Goal: Information Seeking & Learning: Learn about a topic

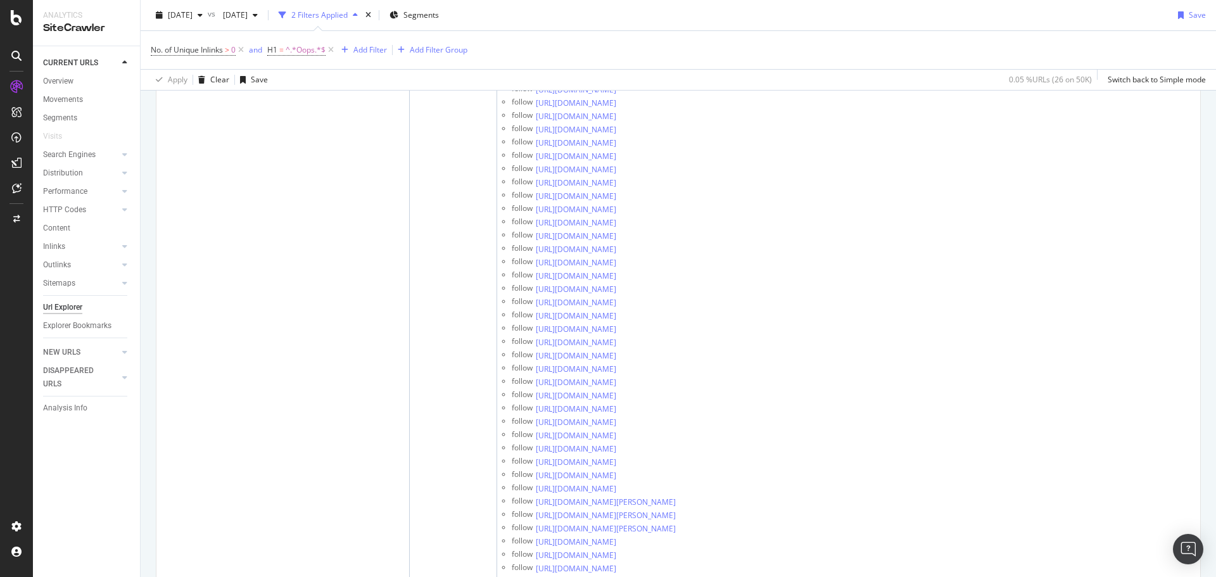
scroll to position [1767, 0]
click at [245, 48] on icon at bounding box center [241, 50] width 11 height 13
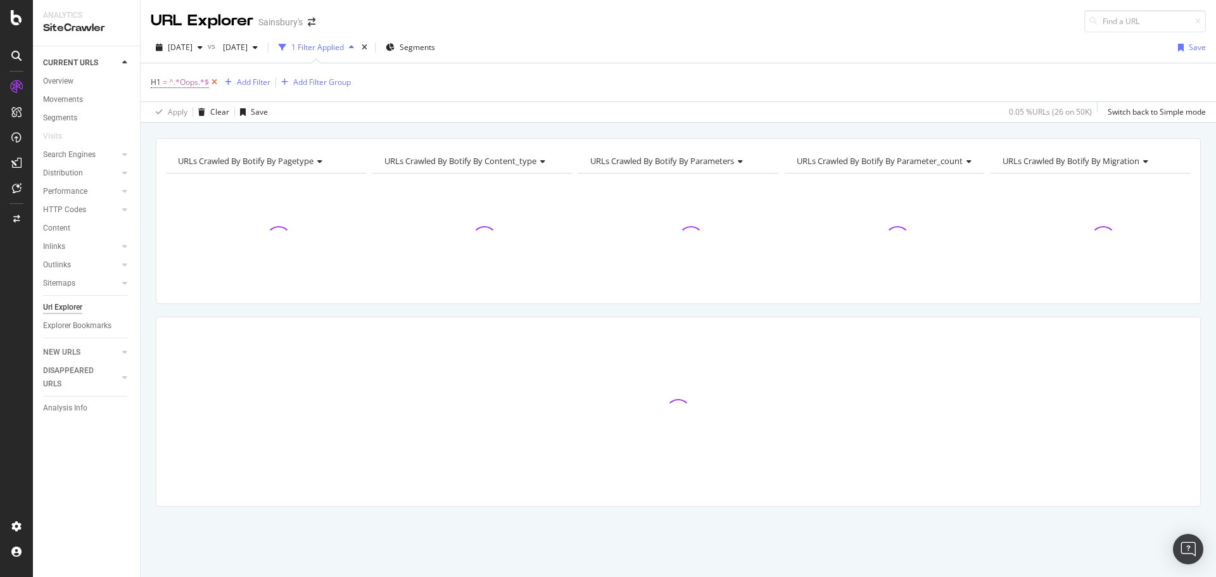
click at [217, 80] on icon at bounding box center [214, 82] width 11 height 13
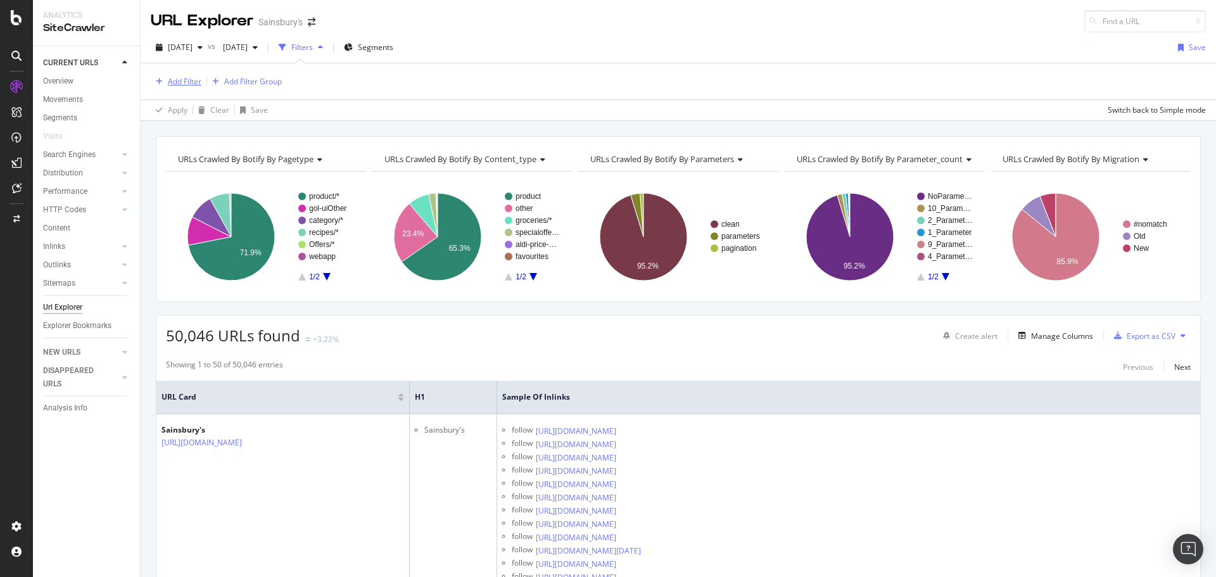
click at [190, 79] on div "Add Filter" at bounding box center [185, 81] width 34 height 11
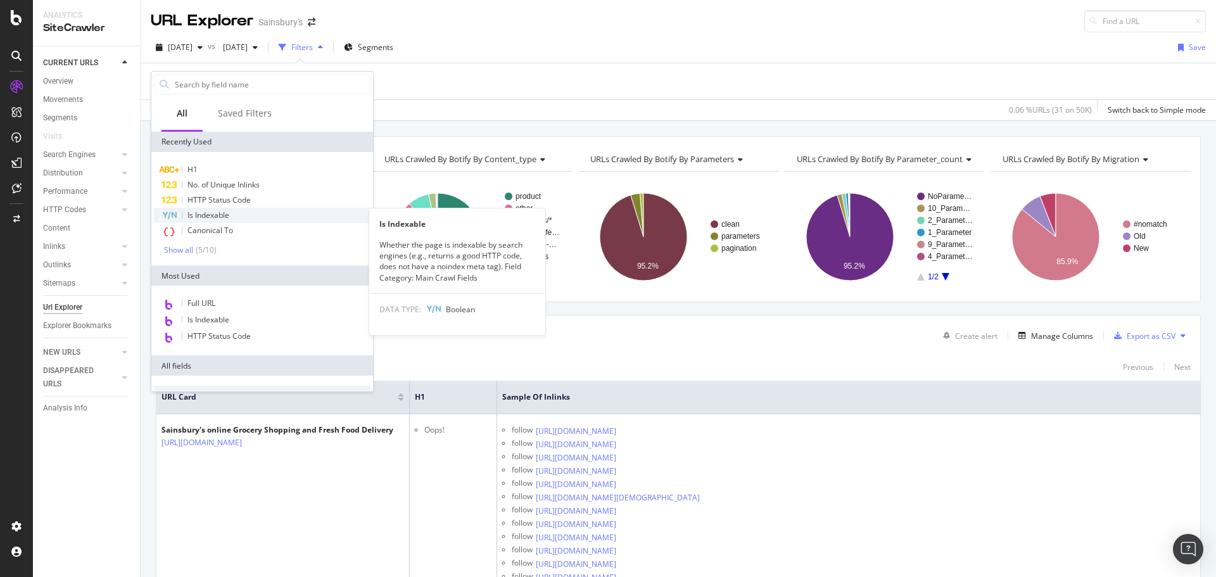
click at [243, 213] on div "Is Indexable" at bounding box center [262, 215] width 217 height 15
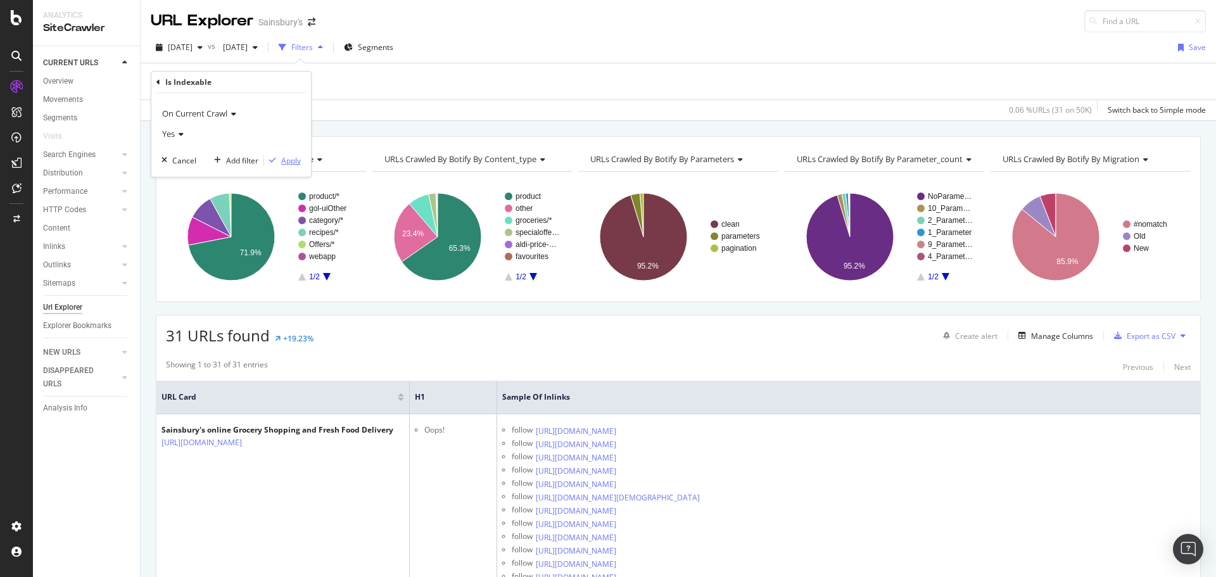
drag, startPoint x: 292, startPoint y: 160, endPoint x: 348, endPoint y: 6, distance: 163.3
click at [292, 160] on div "Apply" at bounding box center [291, 160] width 20 height 11
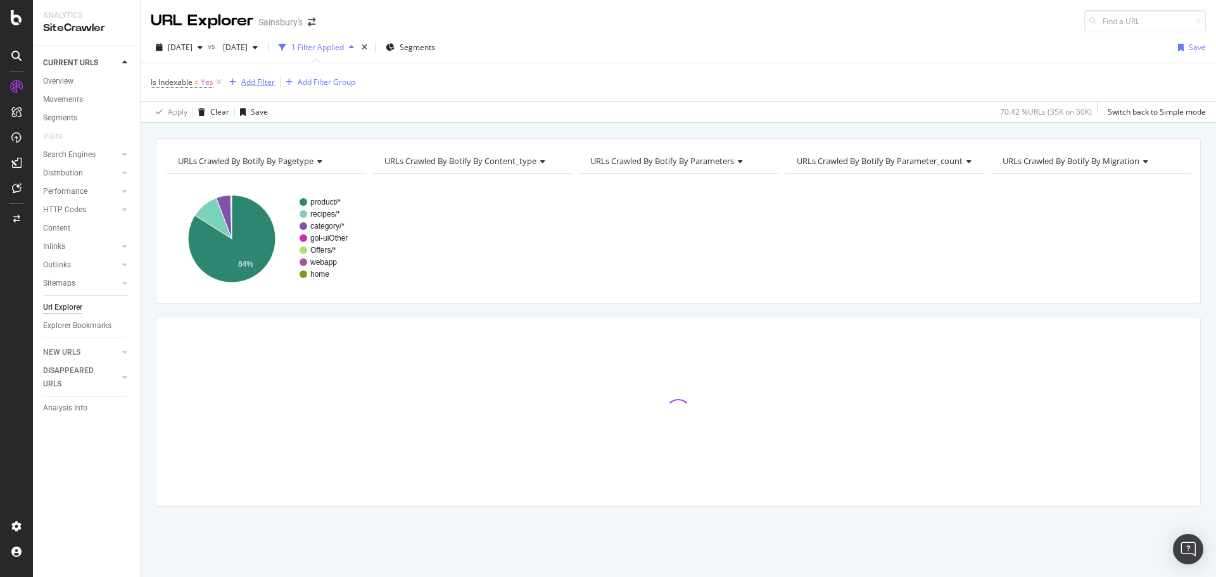
click at [257, 72] on div "Is Indexable = Yes Add Filter Add Filter Group" at bounding box center [678, 82] width 1055 height 38
click at [252, 83] on div "Add Filter" at bounding box center [258, 82] width 34 height 11
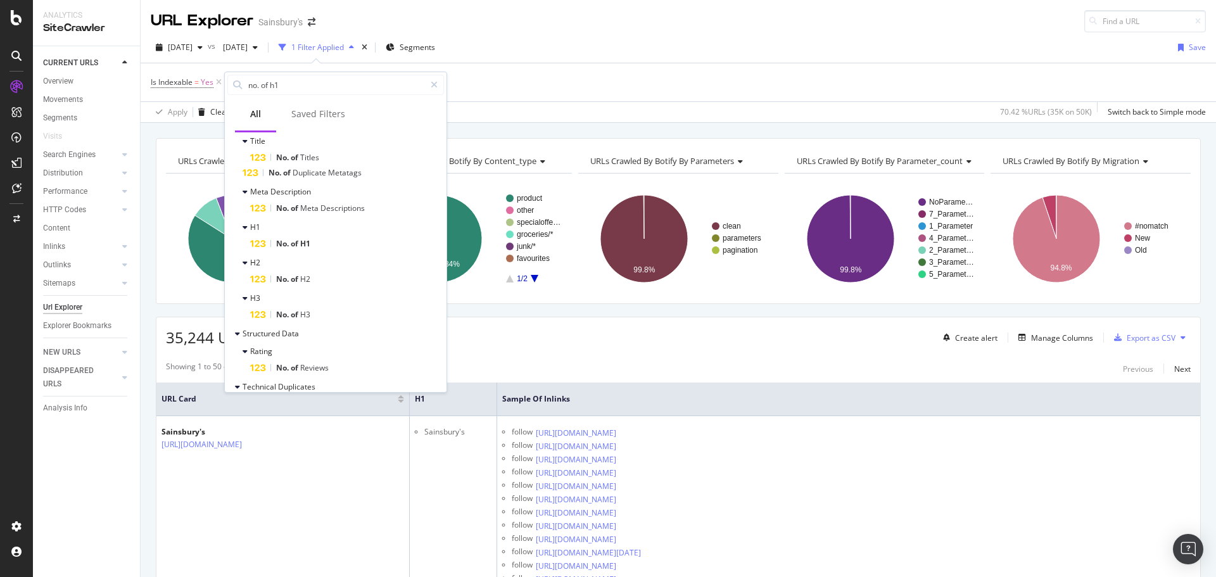
scroll to position [1373, 0]
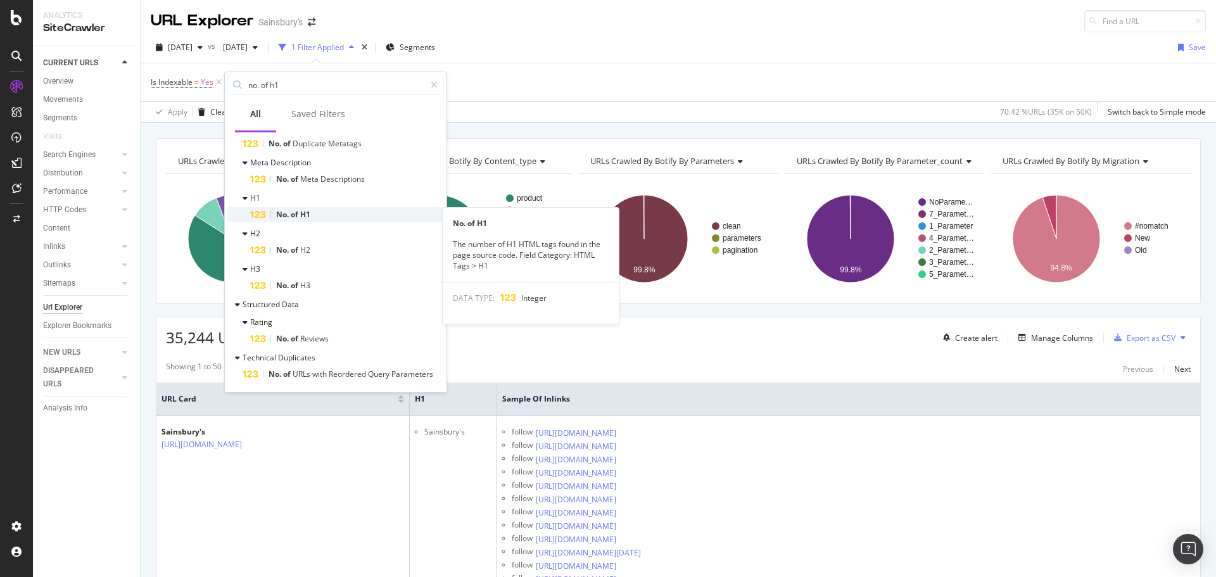
type input "no. of h1"
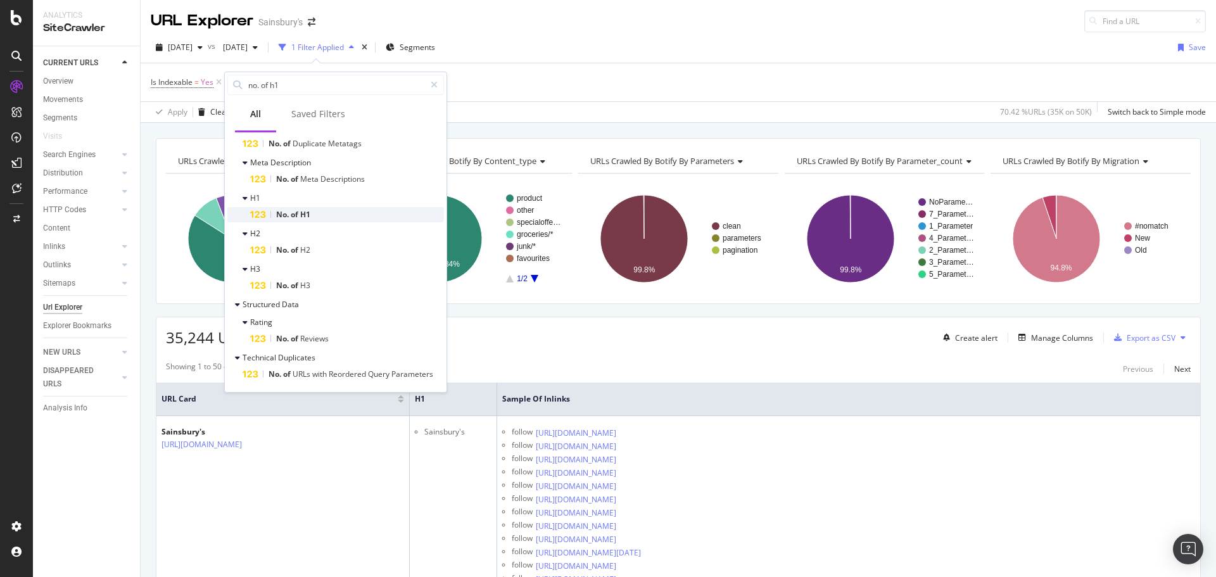
click at [314, 218] on div "No. of H1" at bounding box center [347, 214] width 194 height 15
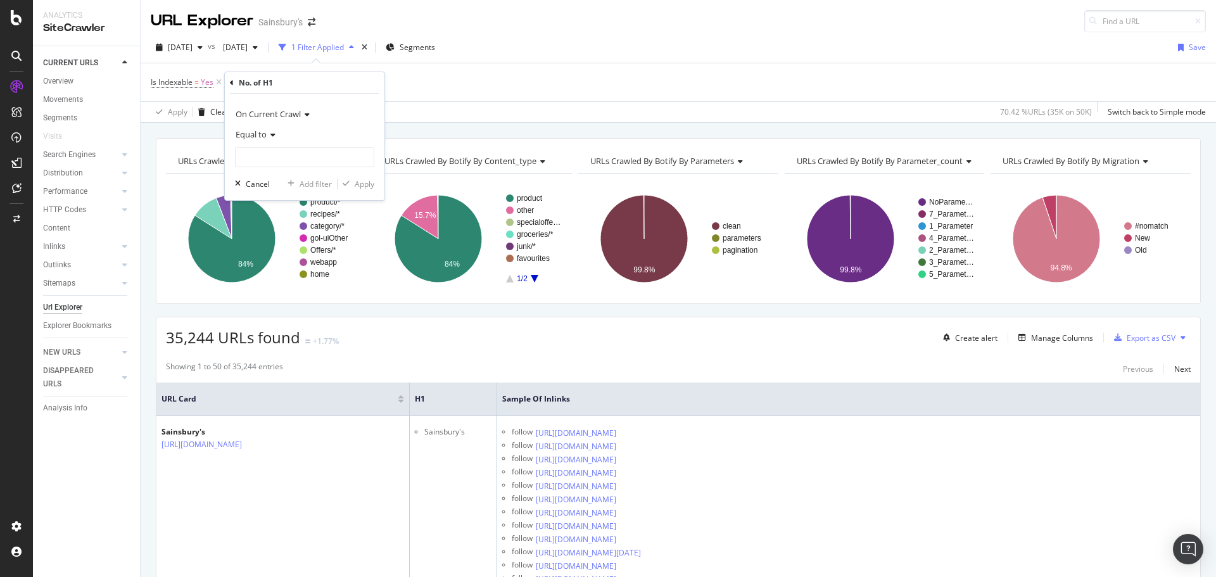
click at [265, 131] on span "Equal to" at bounding box center [251, 134] width 31 height 11
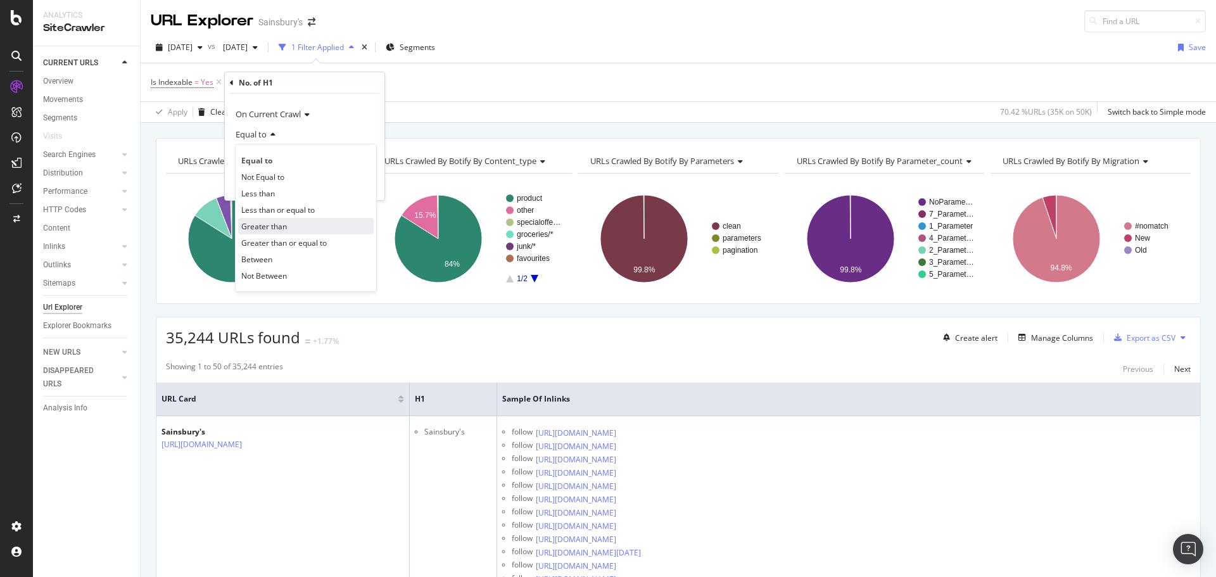
click at [268, 224] on span "Greater than" at bounding box center [264, 226] width 46 height 11
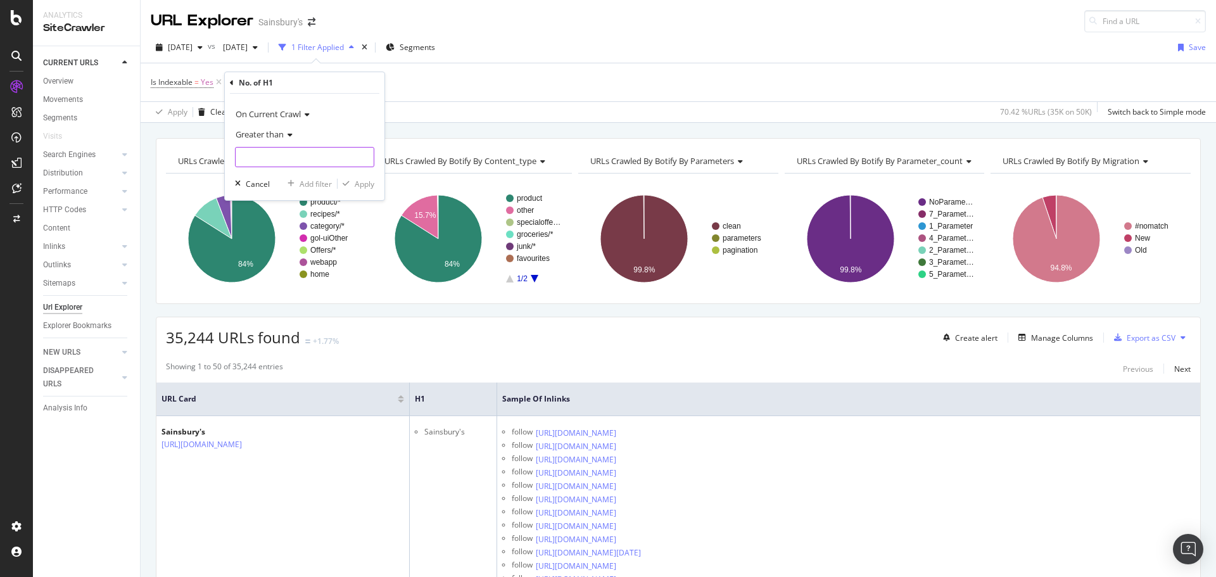
click at [273, 155] on input "number" at bounding box center [304, 157] width 139 height 20
type input "1"
click at [367, 182] on div "Apply" at bounding box center [365, 184] width 20 height 11
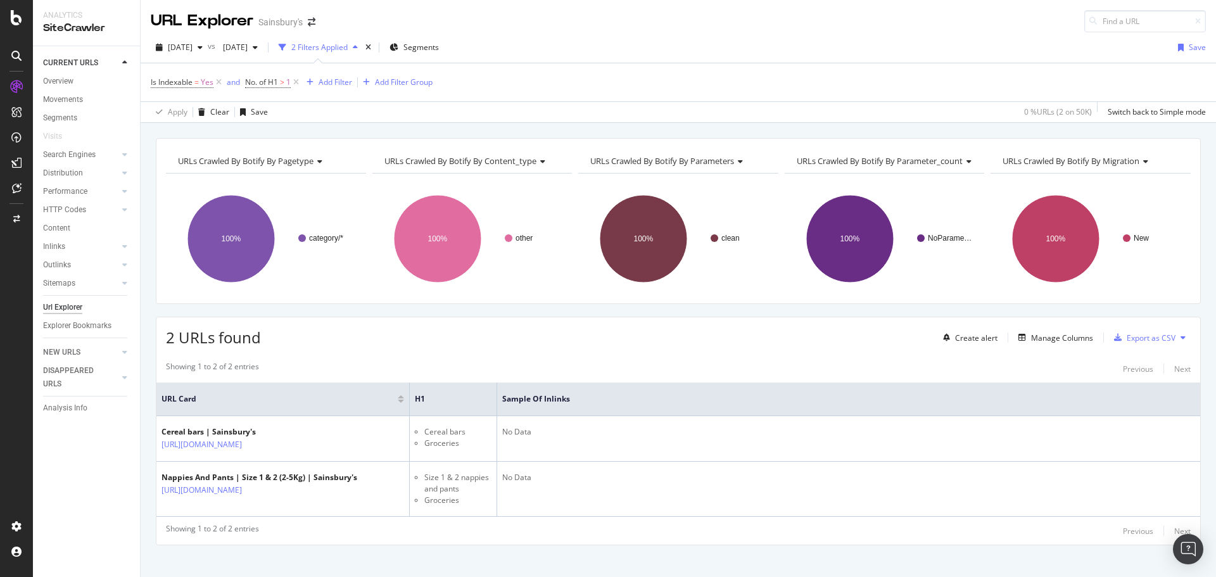
click at [595, 84] on div "Is Indexable = Yes and No. of H1 > 1 Add Filter Add Filter Group" at bounding box center [678, 82] width 1055 height 38
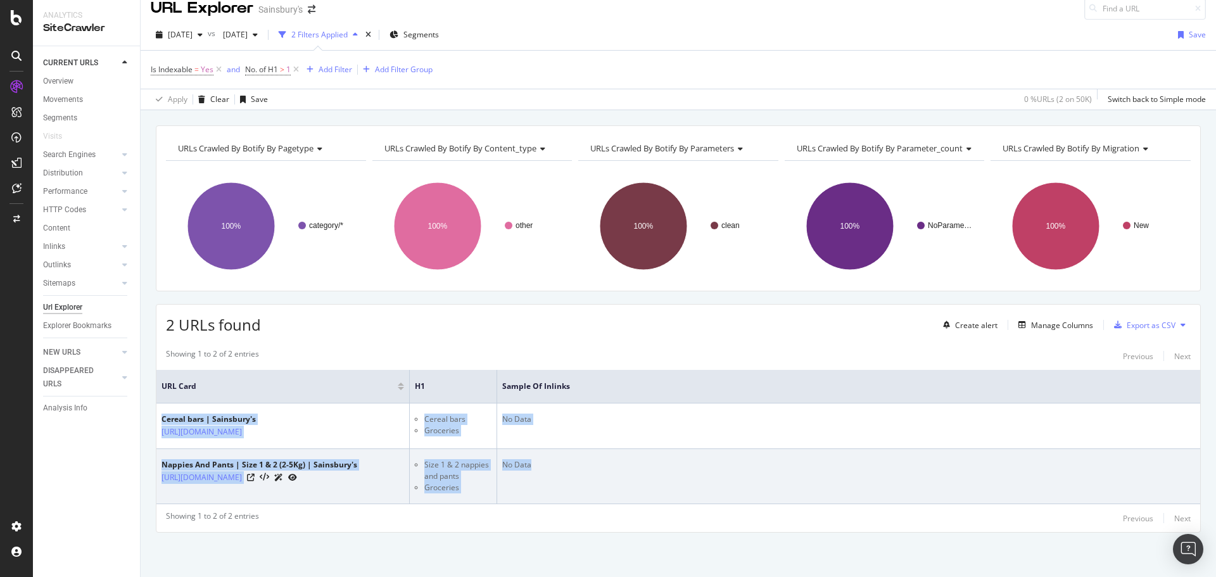
drag, startPoint x: 175, startPoint y: 381, endPoint x: 540, endPoint y: 460, distance: 372.6
click at [540, 460] on tbody "Cereal bars | Sainsbury's [URL][DOMAIN_NAME] Cereal bars Groceries No Data Napp…" at bounding box center [678, 454] width 1044 height 101
copy tbody "Cereal bars | Sainsbury's [URL][DOMAIN_NAME] Cereal bars Groceries No Data Napp…"
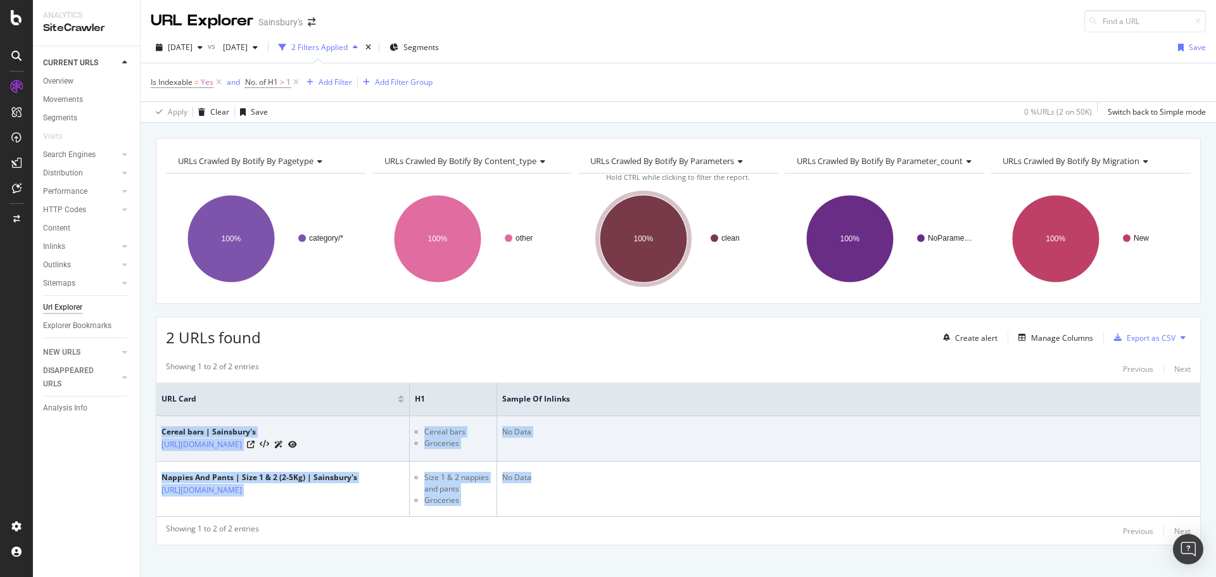
scroll to position [53, 0]
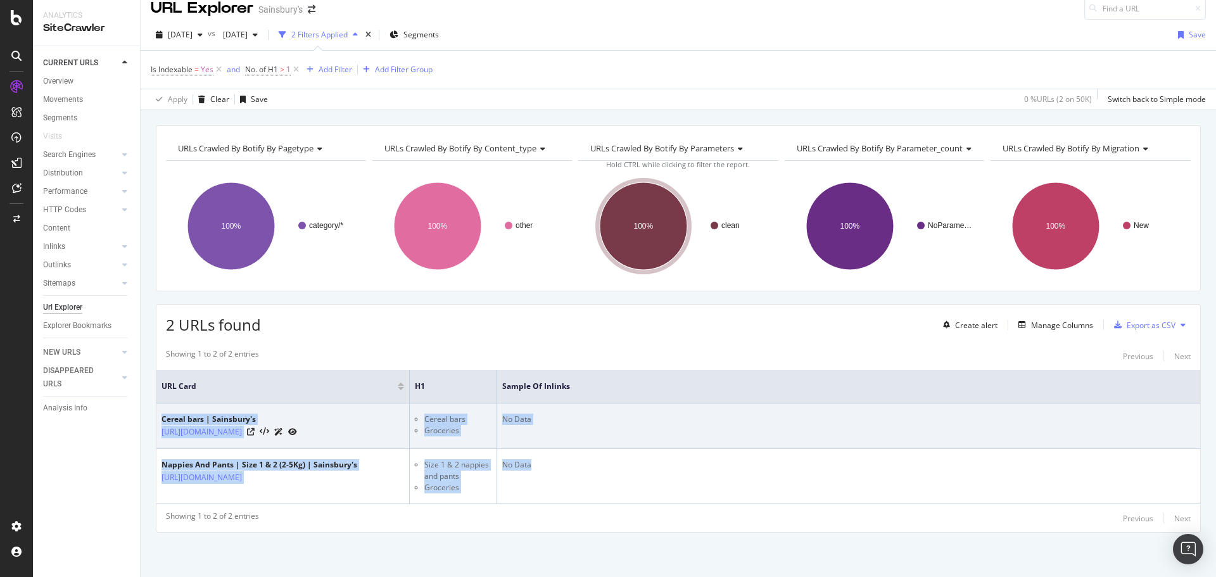
click at [297, 425] on div "[URL][DOMAIN_NAME]" at bounding box center [230, 431] width 136 height 13
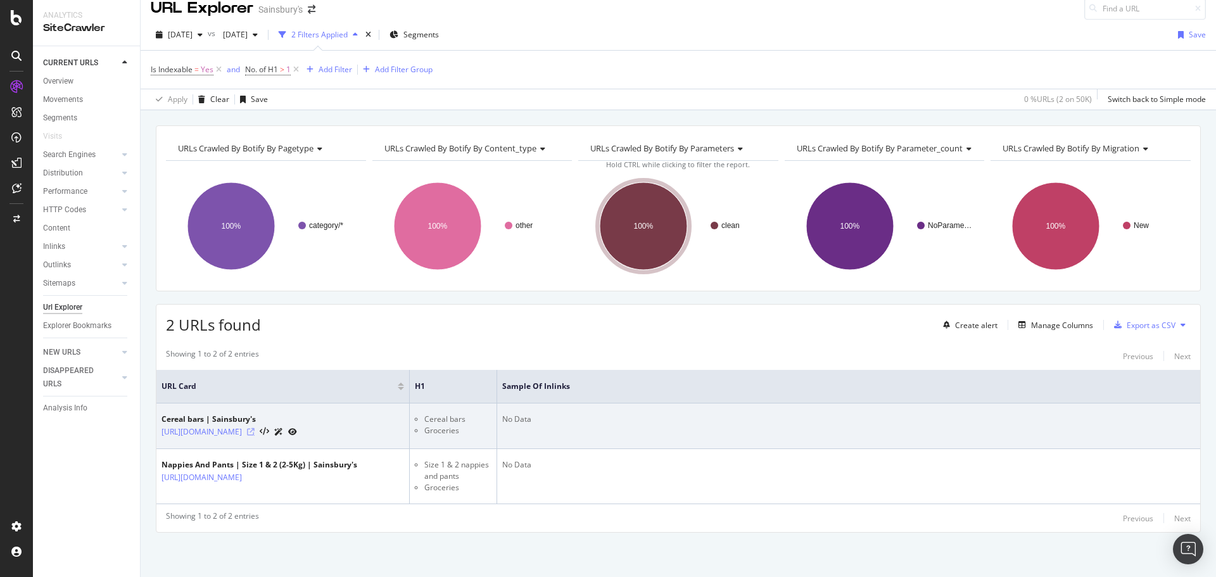
click at [255, 428] on icon at bounding box center [251, 432] width 8 height 8
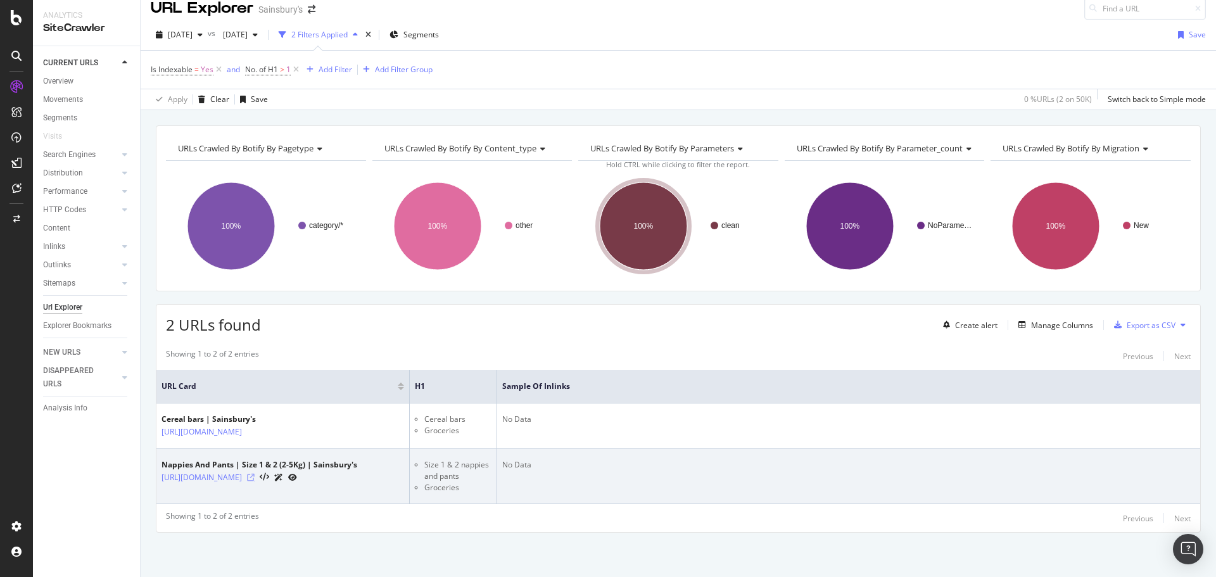
click at [255, 474] on icon at bounding box center [251, 478] width 8 height 8
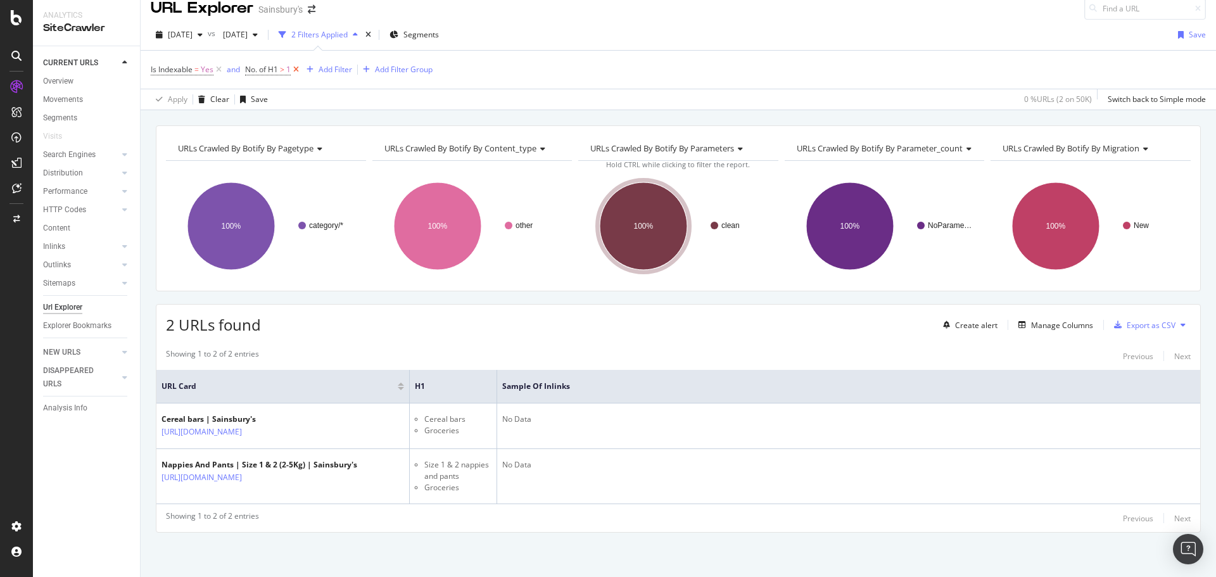
click at [299, 63] on icon at bounding box center [296, 69] width 11 height 13
click at [248, 40] on span "[DATE]" at bounding box center [233, 34] width 30 height 11
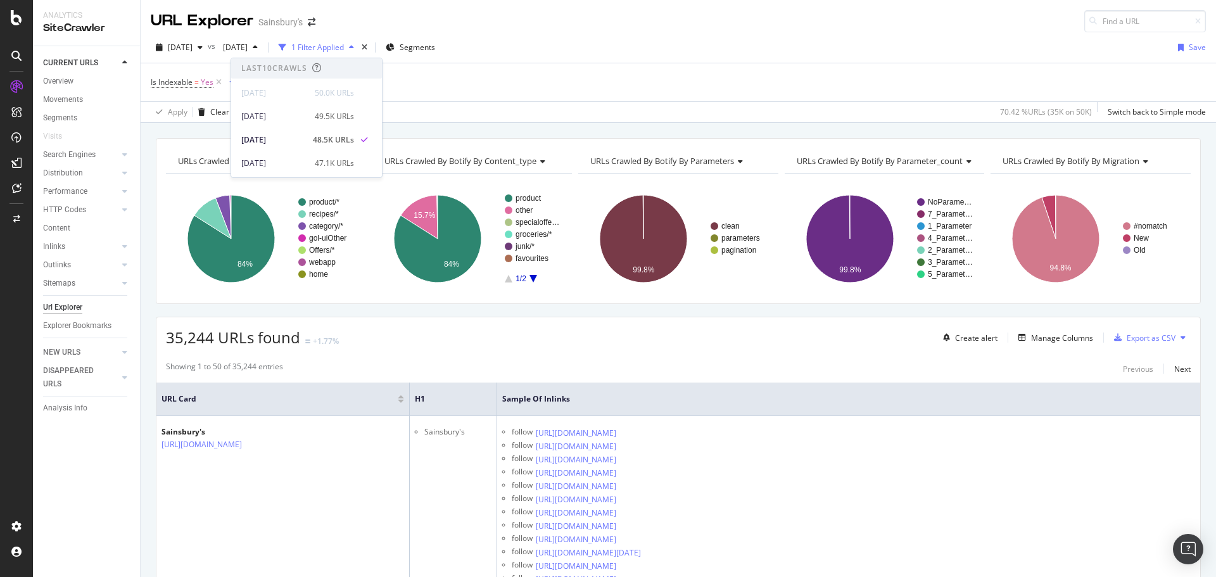
click at [437, 80] on div "Is Indexable = Yes Add Filter Add Filter Group" at bounding box center [678, 82] width 1055 height 38
click at [272, 81] on div "Add Filter" at bounding box center [258, 82] width 34 height 11
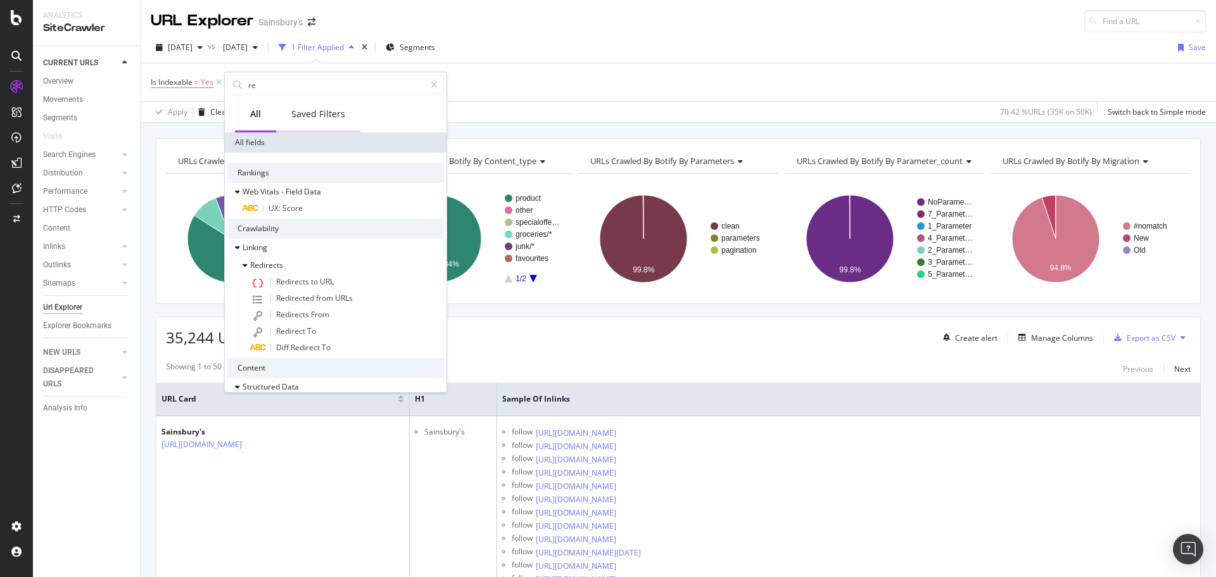
type input "r"
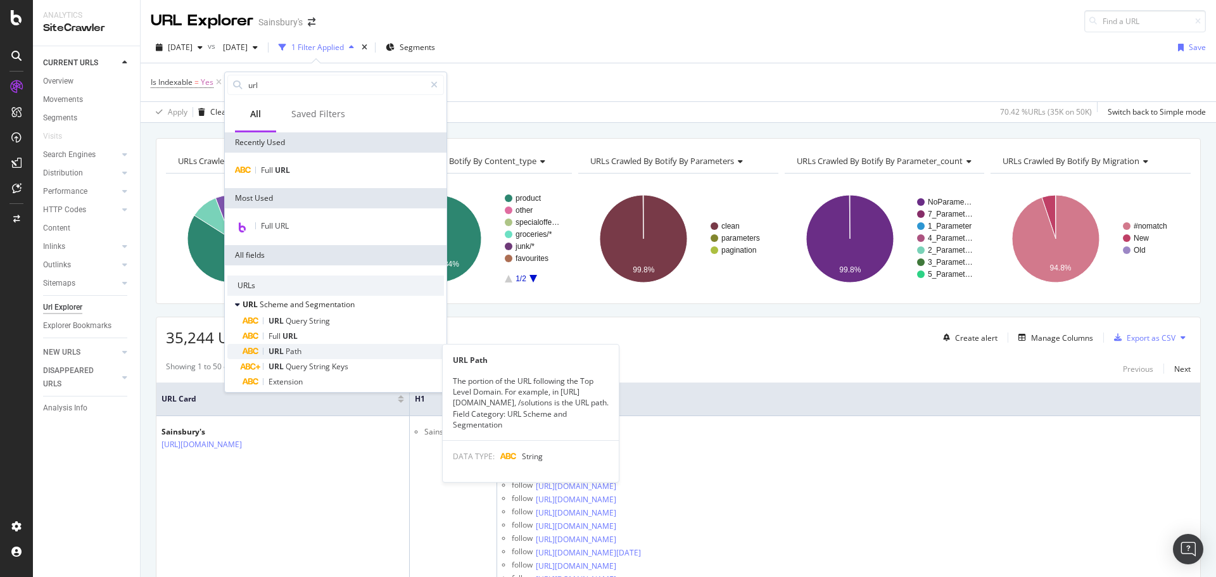
type input "url"
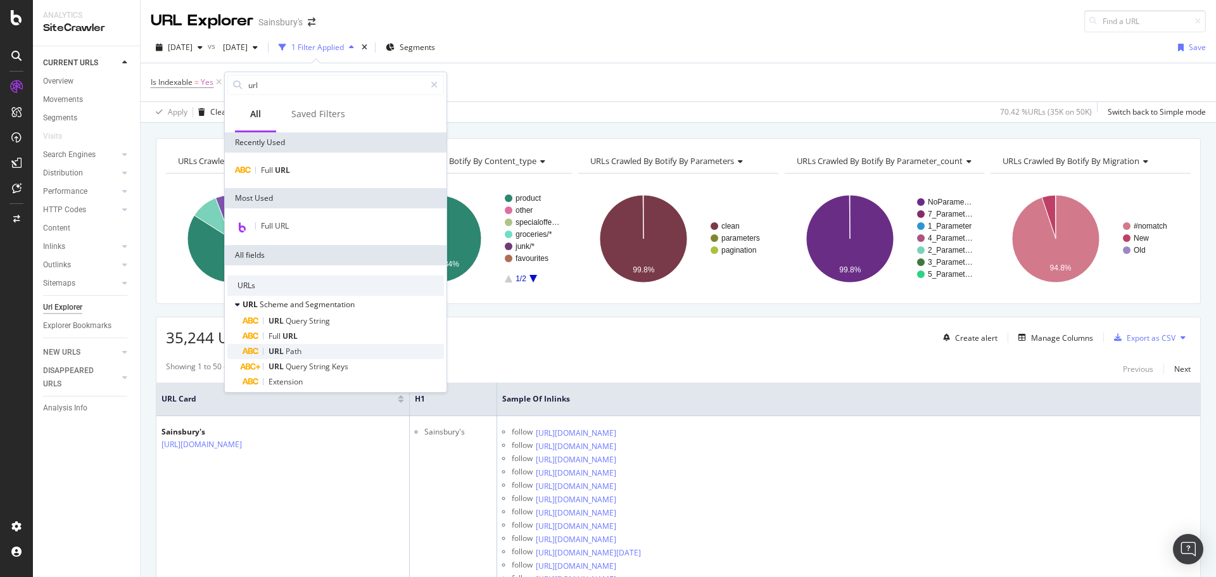
click at [351, 351] on div "URL Path" at bounding box center [343, 351] width 201 height 15
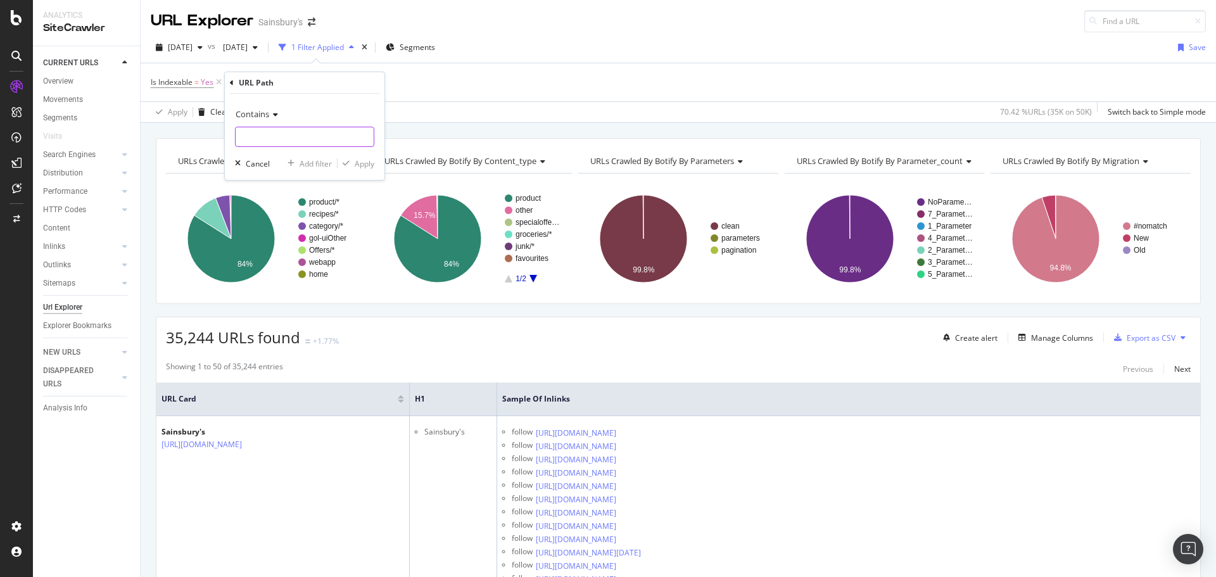
click at [258, 129] on input "text" at bounding box center [305, 137] width 138 height 20
click at [276, 113] on icon at bounding box center [273, 115] width 9 height 8
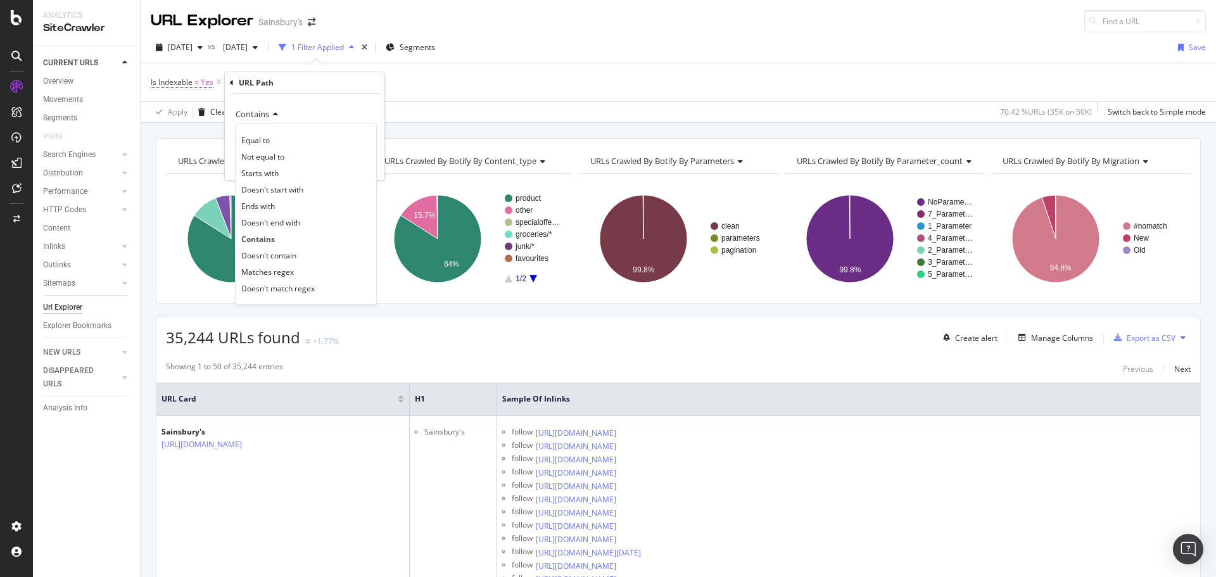
click at [276, 113] on icon at bounding box center [273, 115] width 9 height 8
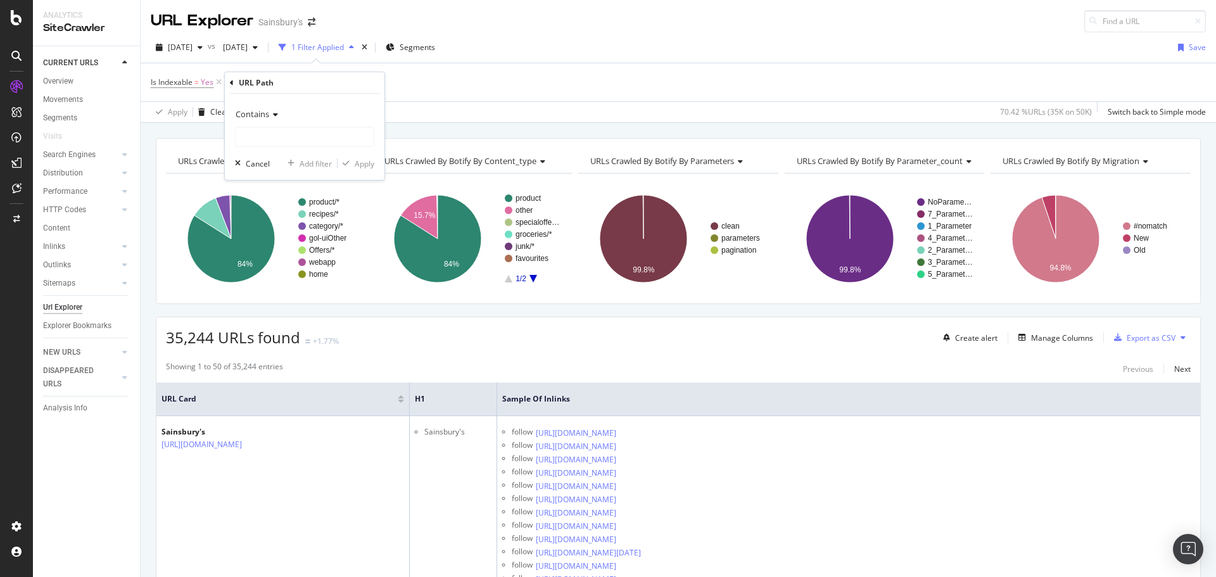
click at [288, 150] on div "Contains Cancel Add filter Apply" at bounding box center [305, 137] width 160 height 86
click at [410, 75] on div "Is Indexable = Yes and URL Path = missing value Add Filter Add Filter Group" at bounding box center [678, 82] width 1055 height 38
click at [352, 82] on icon at bounding box center [346, 82] width 11 height 13
click at [284, 95] on div "Is Indexable = Yes Add Filter Add Filter Group" at bounding box center [678, 82] width 1055 height 38
click at [255, 79] on div "Add Filter" at bounding box center [258, 82] width 34 height 11
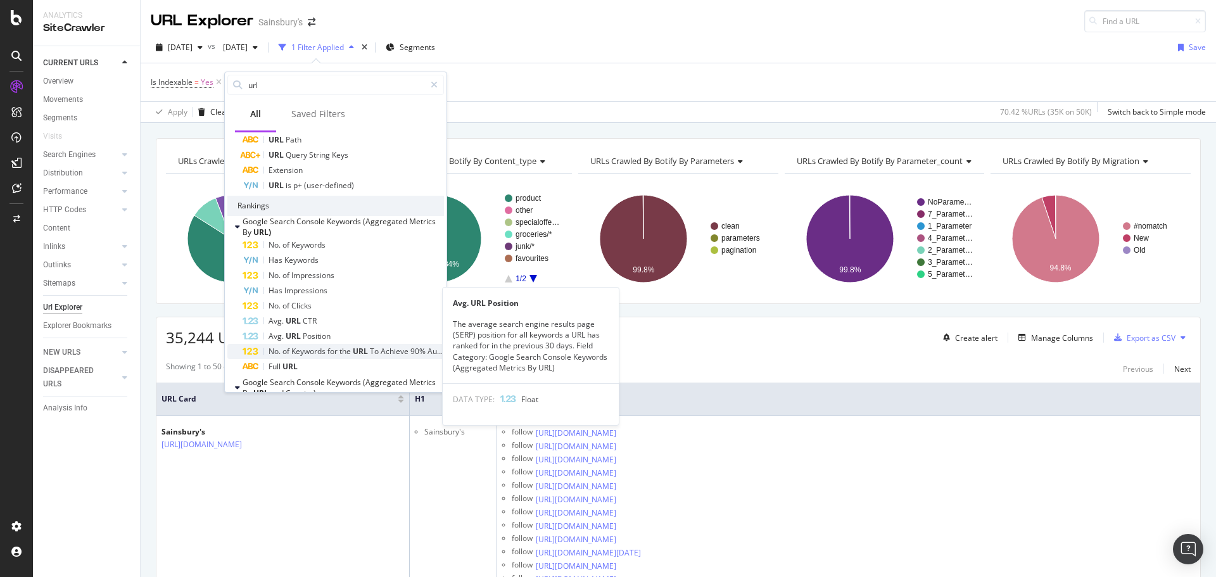
scroll to position [253, 0]
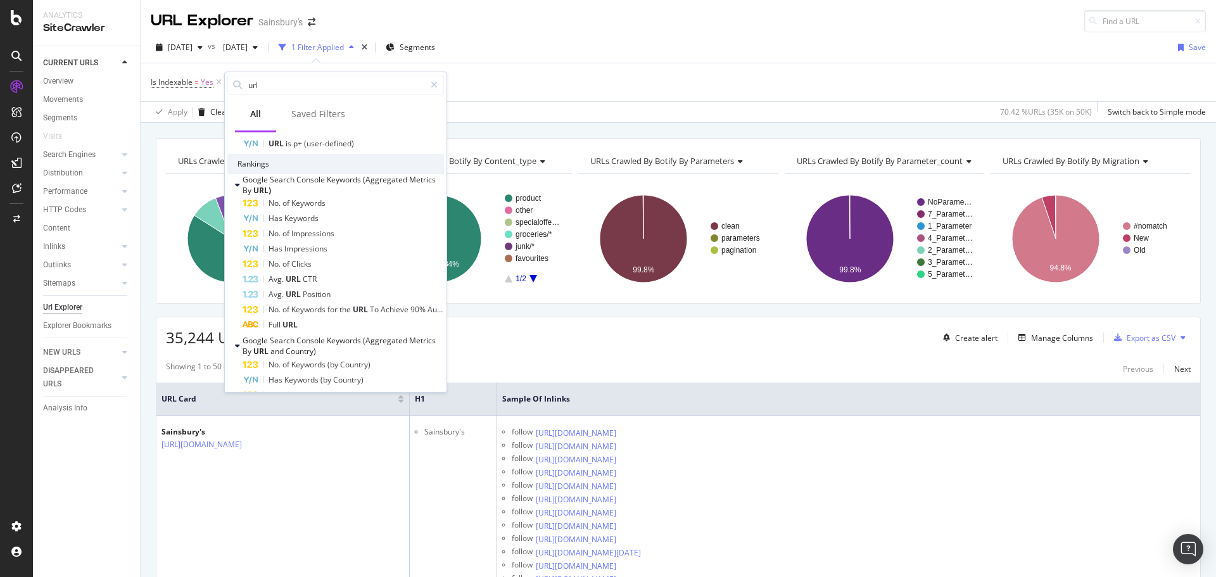
click at [531, 111] on div "Apply Clear Save 70.42 % URLs ( 35K on 50K ) Switch back to Simple mode" at bounding box center [679, 111] width 1076 height 21
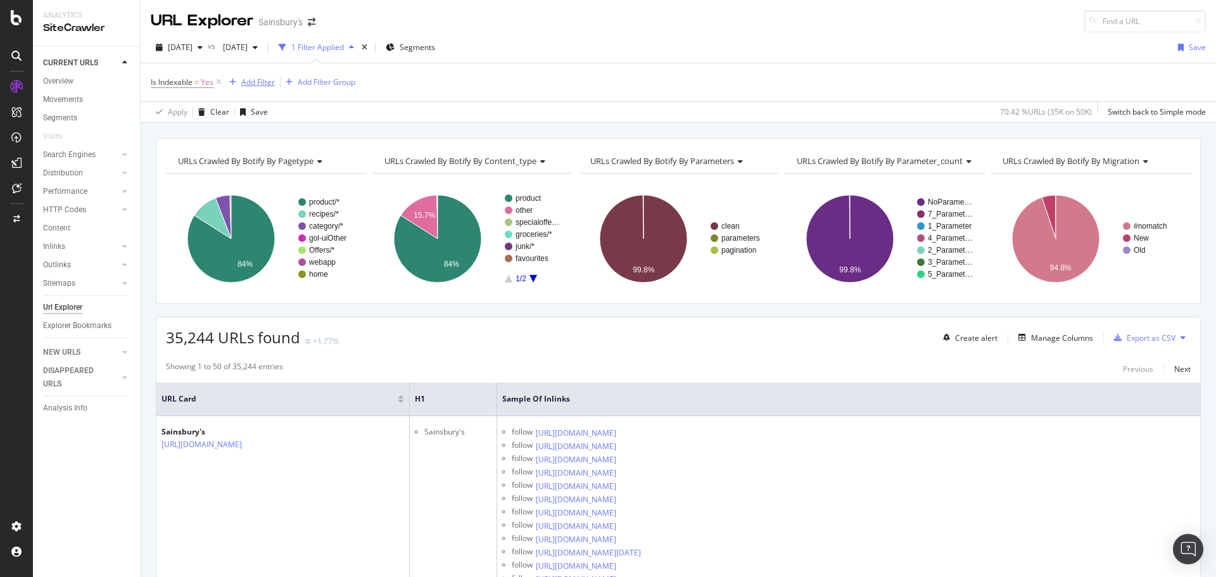
click at [251, 82] on div "Add Filter" at bounding box center [258, 82] width 34 height 11
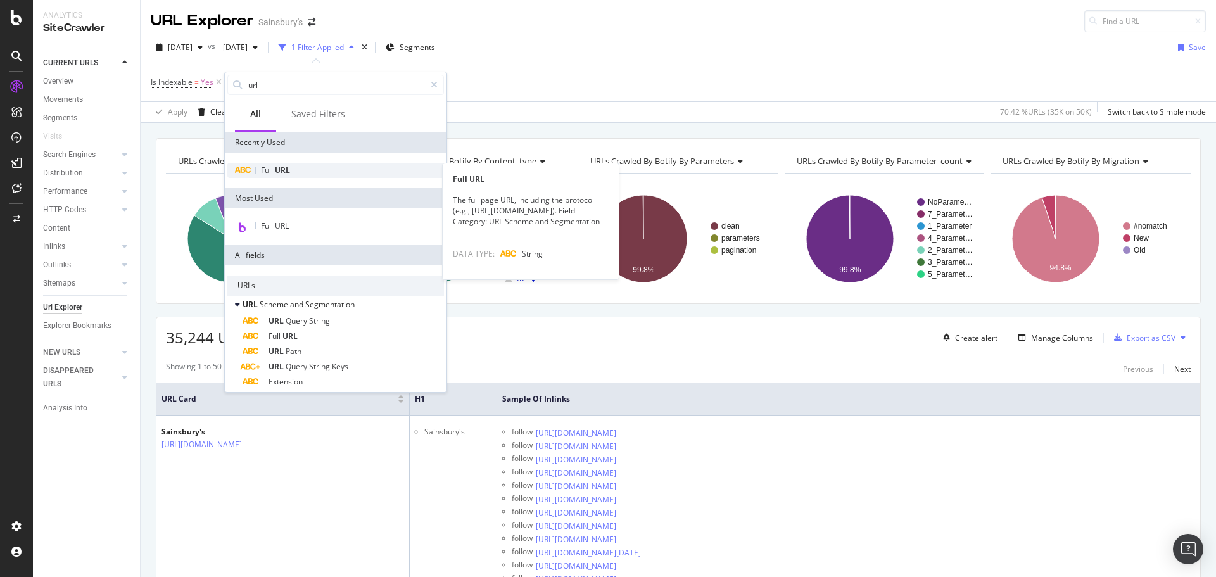
click at [286, 165] on span "URL" at bounding box center [282, 170] width 15 height 11
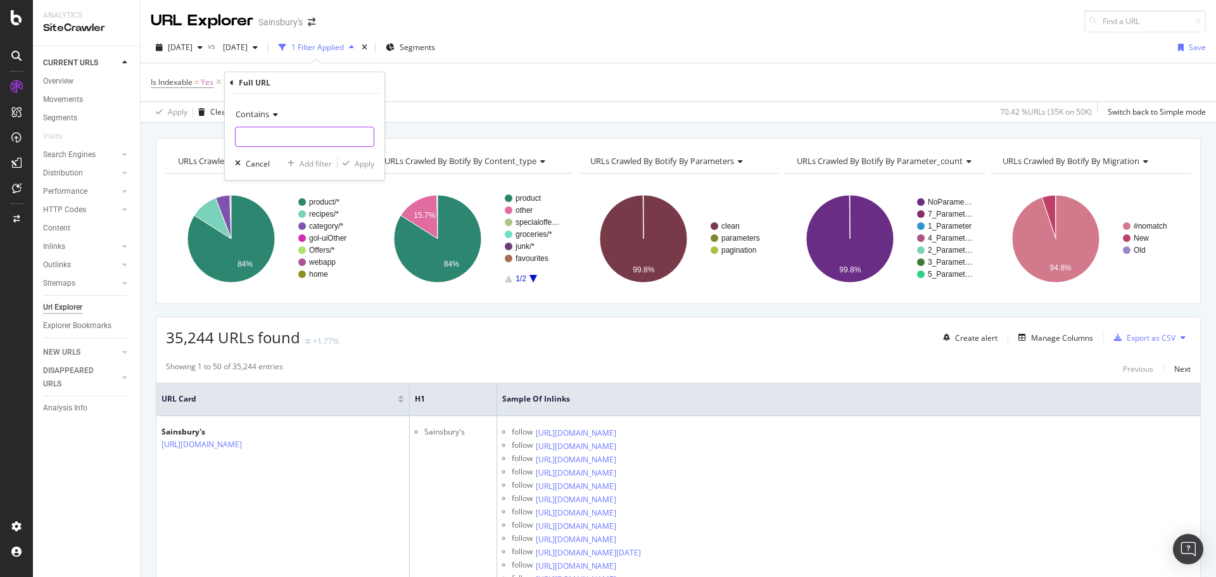
click at [277, 130] on input "text" at bounding box center [305, 137] width 138 height 20
paste input "rating"
type input "rating"
click at [364, 162] on div "Apply" at bounding box center [365, 163] width 20 height 11
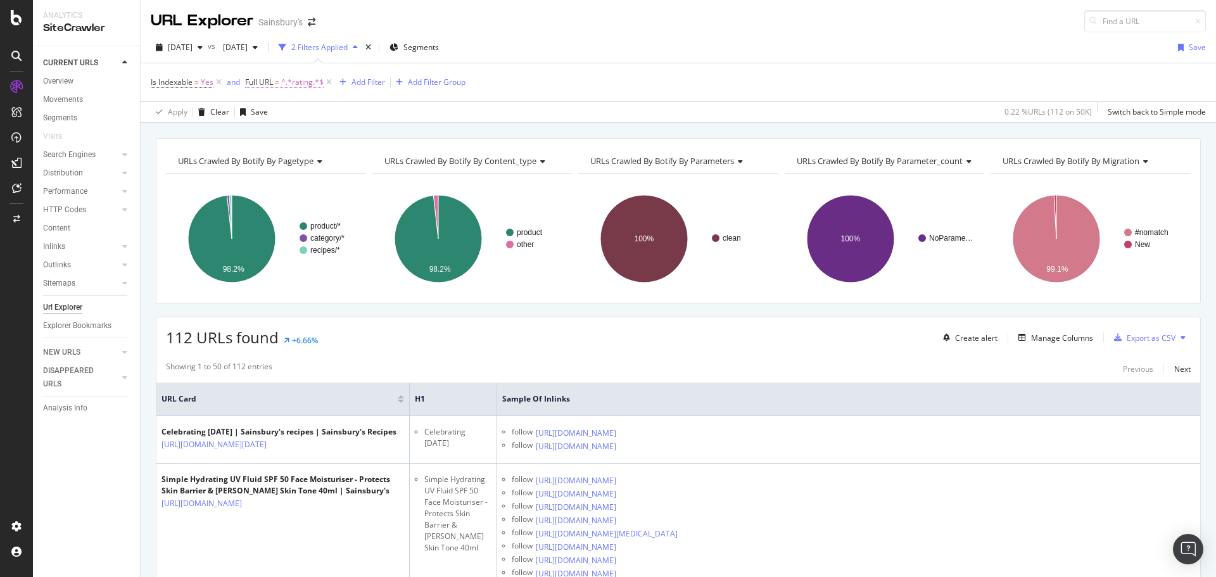
click at [293, 84] on span "^.*rating.*$" at bounding box center [302, 82] width 42 height 18
click at [322, 139] on input "rating" at bounding box center [317, 135] width 120 height 20
paste input "-customer"
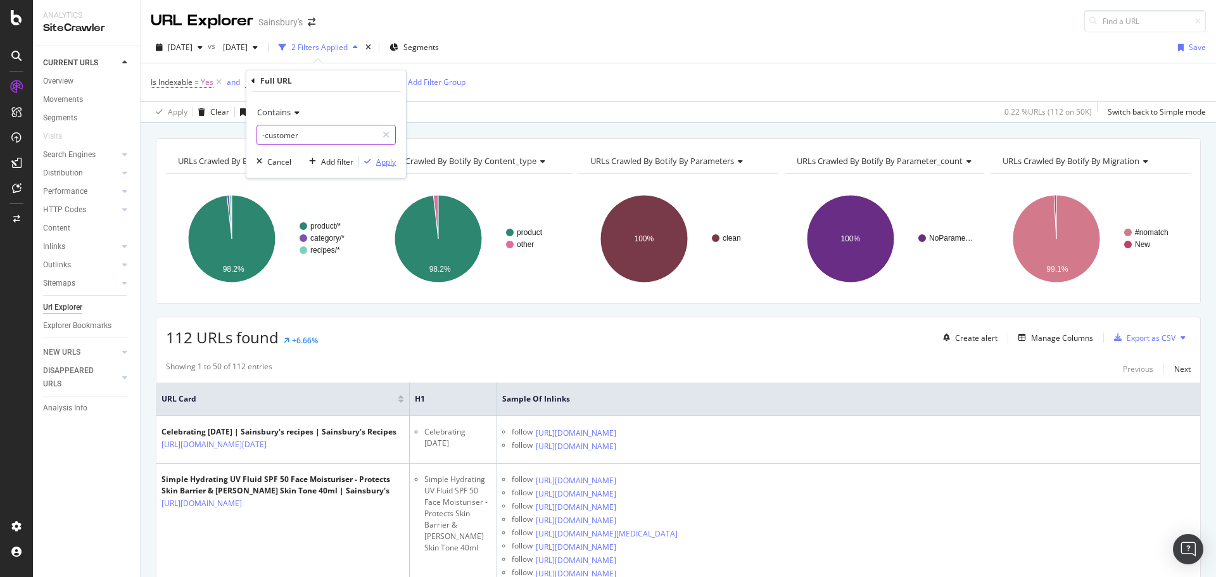
type input "-customer"
click at [371, 158] on icon "button" at bounding box center [367, 162] width 7 height 8
